Goal: Find contact information: Find contact information

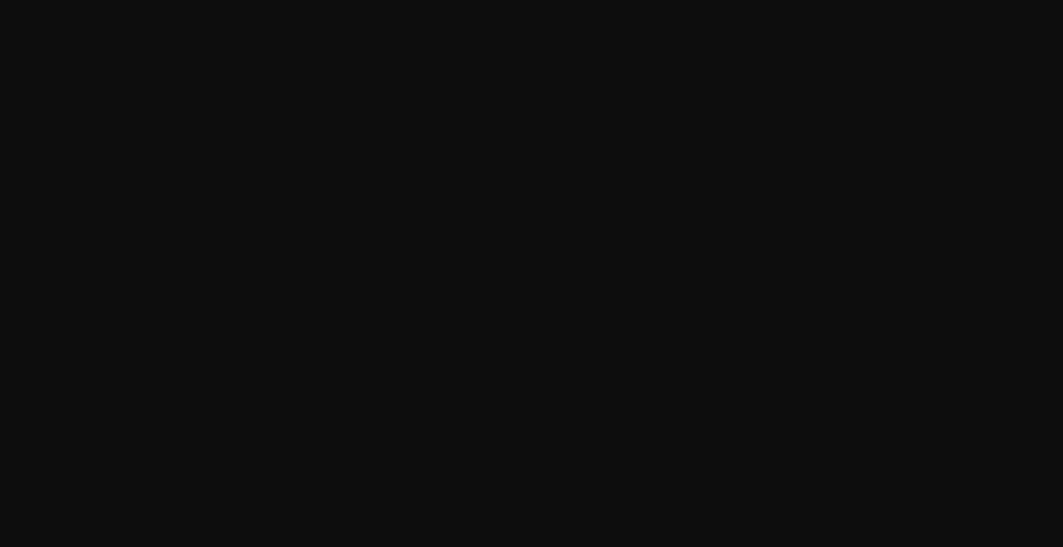
click at [414, 0] on html at bounding box center [531, 0] width 1063 height 0
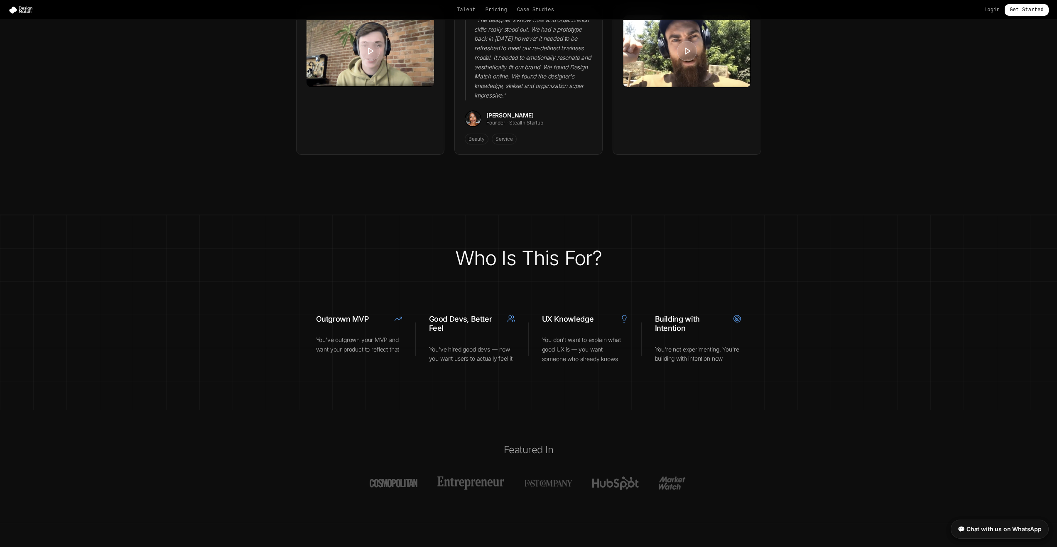
scroll to position [2921, 0]
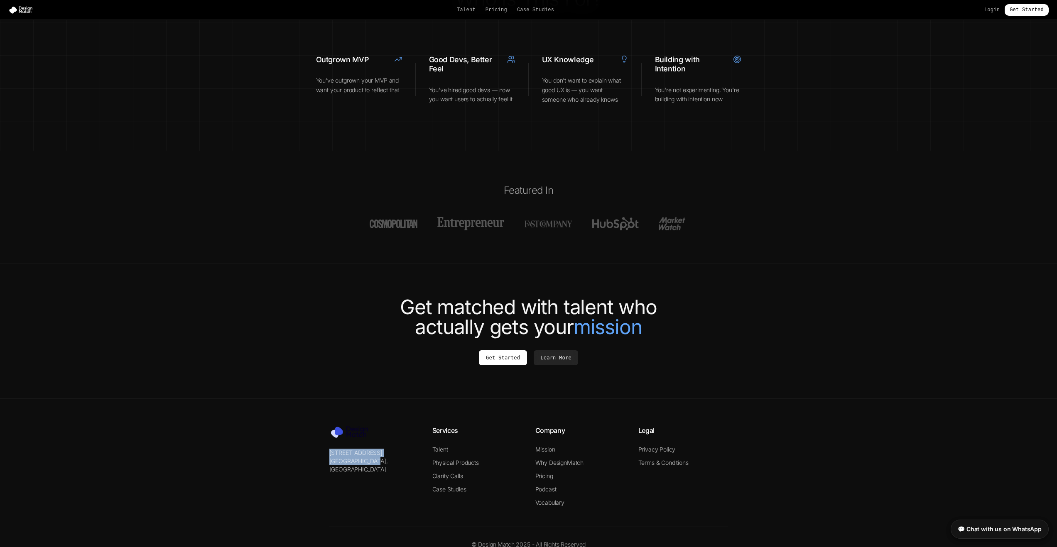
drag, startPoint x: 309, startPoint y: 428, endPoint x: 553, endPoint y: 443, distance: 245.1
click at [379, 448] on footer "[STREET_ADDRESS] Services Talent Physical Products Clarity Calls Case Studies C…" at bounding box center [528, 487] width 1057 height 176
click at [576, 459] on li "Why DesignMatch" at bounding box center [580, 463] width 90 height 8
click at [578, 459] on link "Why DesignMatch" at bounding box center [559, 462] width 49 height 7
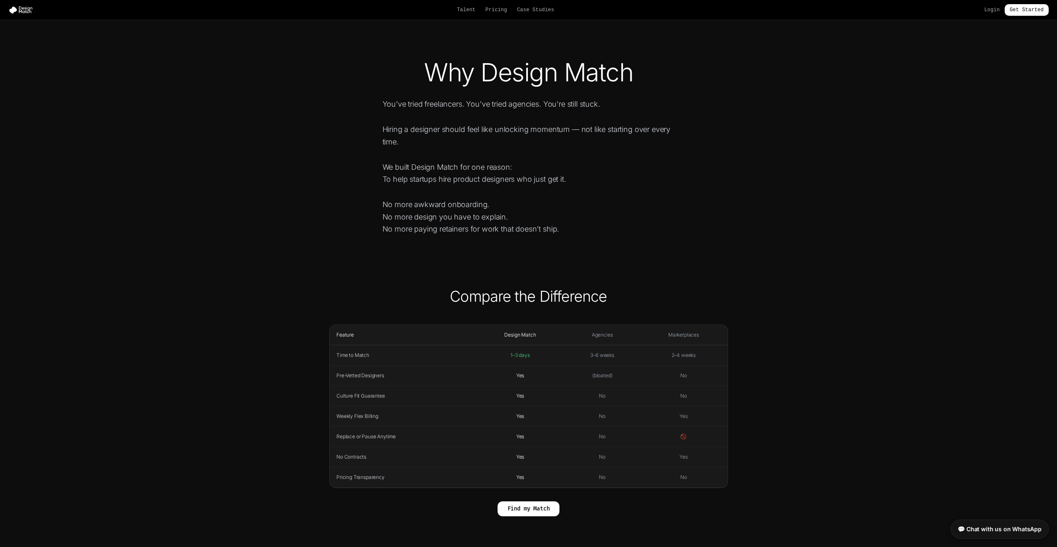
click at [570, 434] on td "No" at bounding box center [602, 437] width 74 height 20
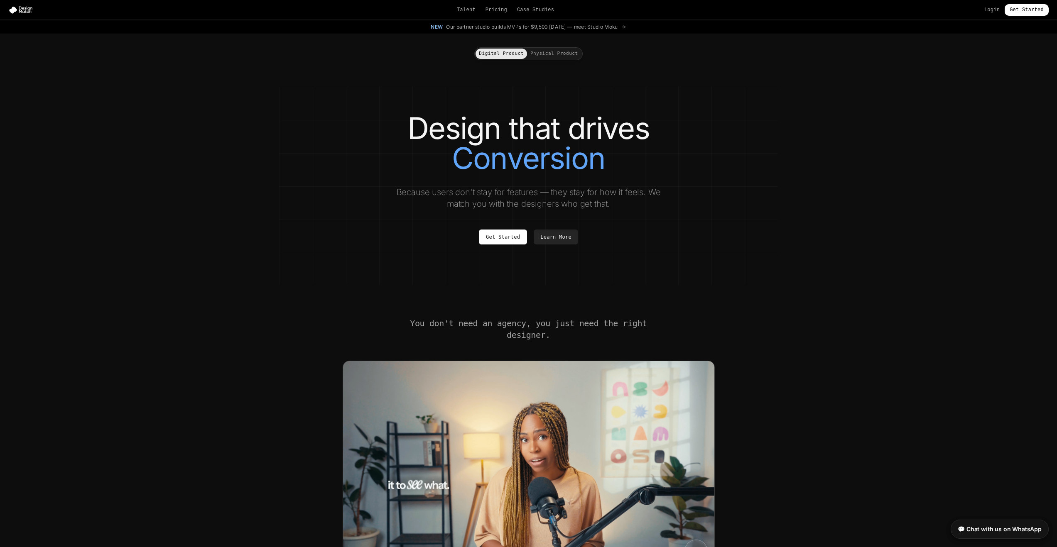
scroll to position [2921, 0]
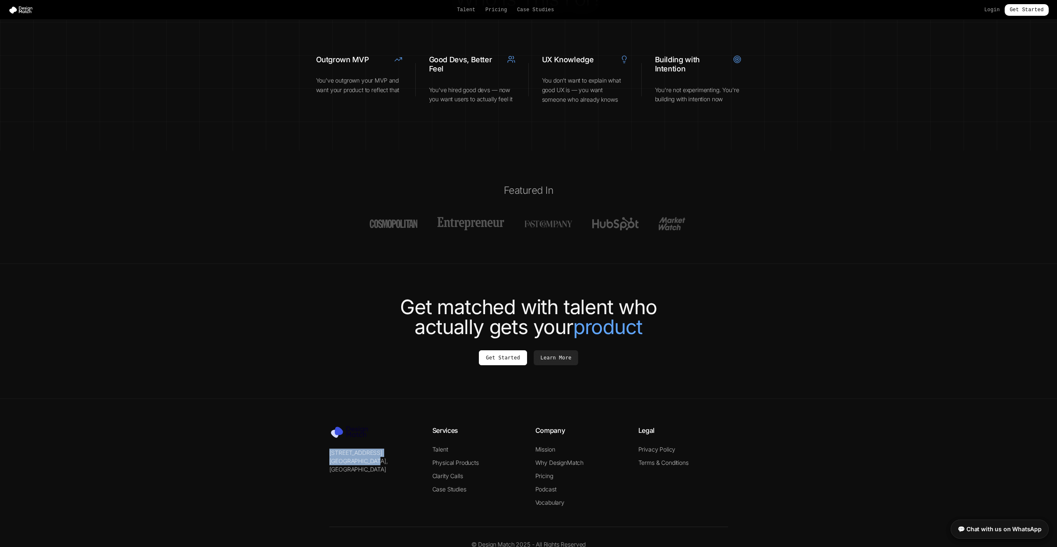
drag, startPoint x: 328, startPoint y: 419, endPoint x: 391, endPoint y: 438, distance: 65.7
click at [391, 438] on div "[STREET_ADDRESS] Services Talent Physical Products Clarity Calls Case Studies C…" at bounding box center [528, 487] width 425 height 123
copy div "[STREET_ADDRESS]"
